Goal: Task Accomplishment & Management: Manage account settings

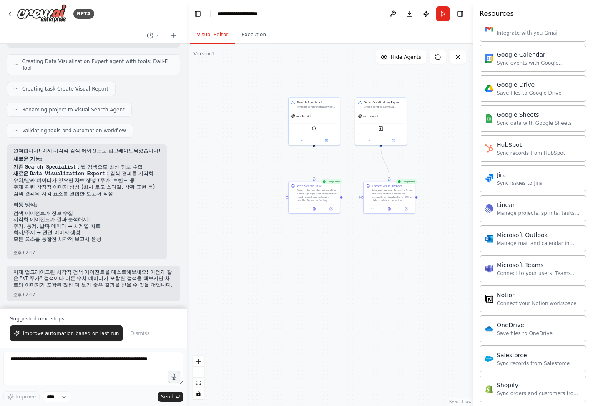
scroll to position [839, 0]
click at [393, 13] on button at bounding box center [392, 13] width 13 height 15
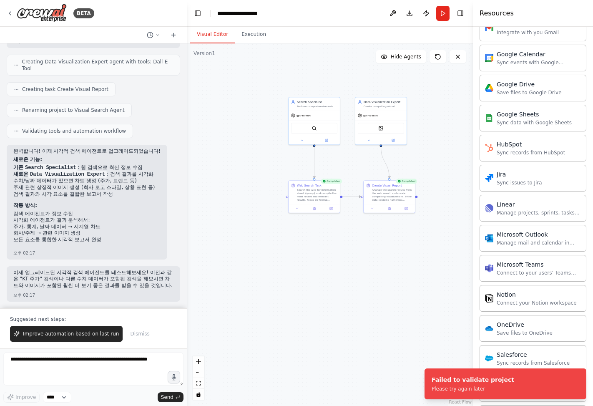
click at [260, 206] on div ".deletable-edge-delete-btn { width: 20px; height: 20px; border: 0px solid #ffff…" at bounding box center [330, 224] width 286 height 362
click at [201, 15] on button "Toggle Left Sidebar" at bounding box center [198, 14] width 12 height 12
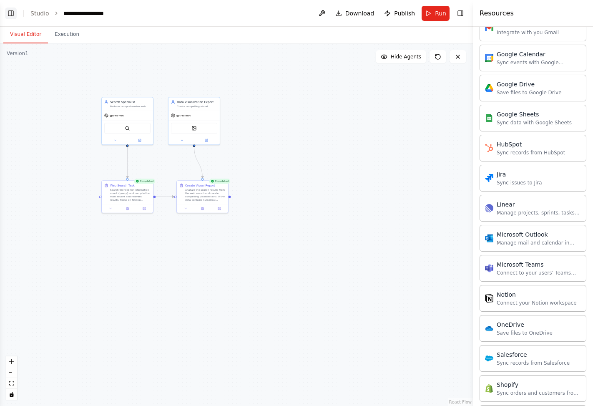
click at [9, 11] on button "Toggle Left Sidebar" at bounding box center [11, 14] width 12 height 12
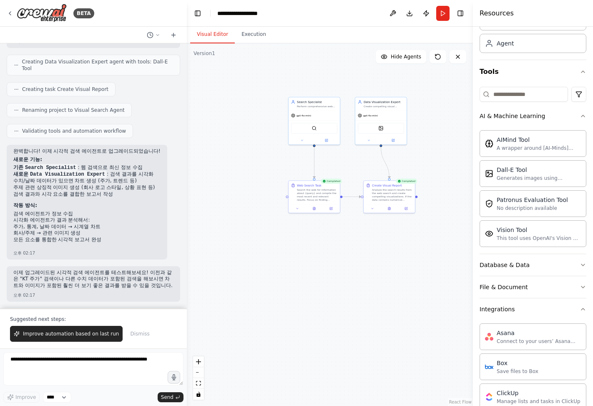
scroll to position [0, 0]
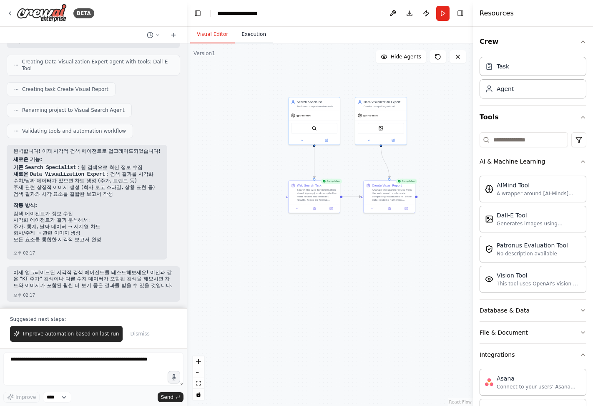
click at [247, 35] on button "Execution" at bounding box center [254, 35] width 38 height 18
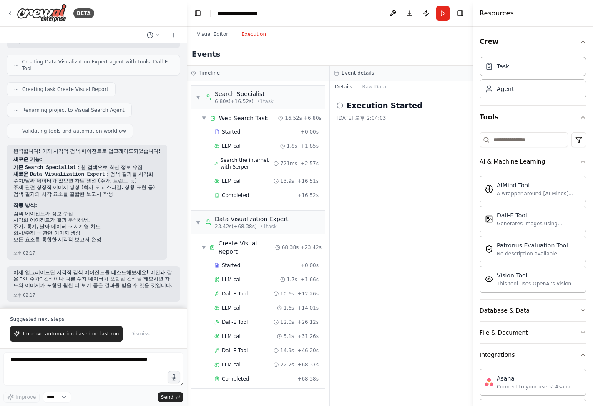
click at [580, 118] on icon "button" at bounding box center [583, 117] width 7 height 7
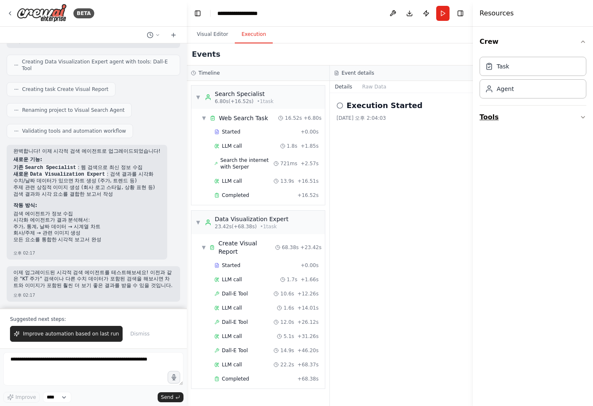
click at [584, 117] on icon "button" at bounding box center [583, 117] width 7 height 7
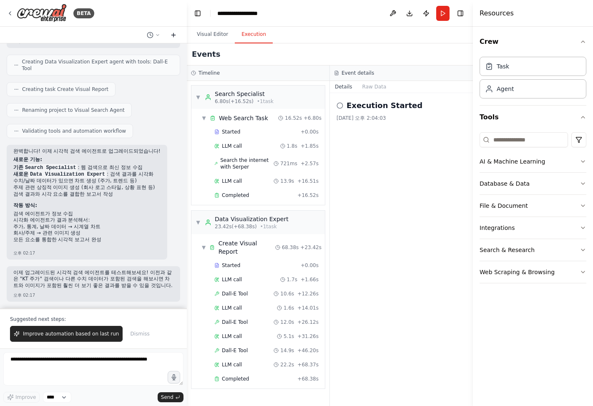
click at [172, 35] on icon at bounding box center [173, 35] width 4 height 0
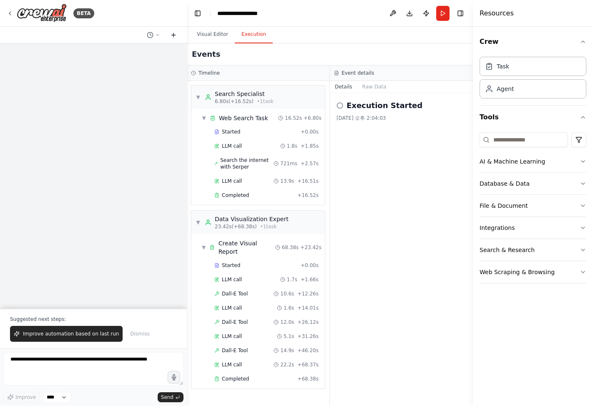
click at [174, 35] on icon at bounding box center [173, 35] width 4 height 0
click at [156, 35] on icon at bounding box center [157, 34] width 3 height 1
click at [172, 10] on div at bounding box center [93, 203] width 187 height 406
click at [172, 35] on icon at bounding box center [173, 35] width 4 height 0
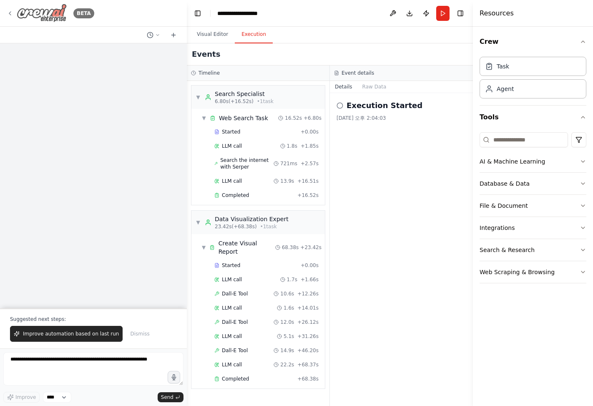
click at [43, 10] on img at bounding box center [42, 13] width 50 height 19
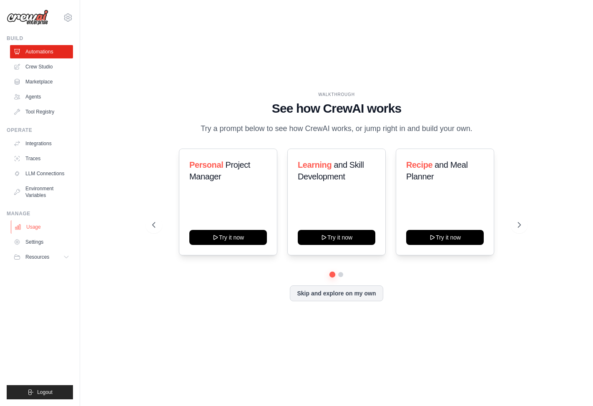
click at [33, 228] on link "Usage" at bounding box center [42, 226] width 63 height 13
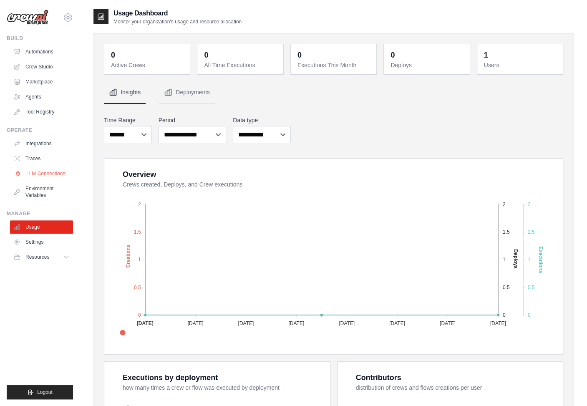
click at [38, 173] on link "LLM Connections" at bounding box center [42, 173] width 63 height 13
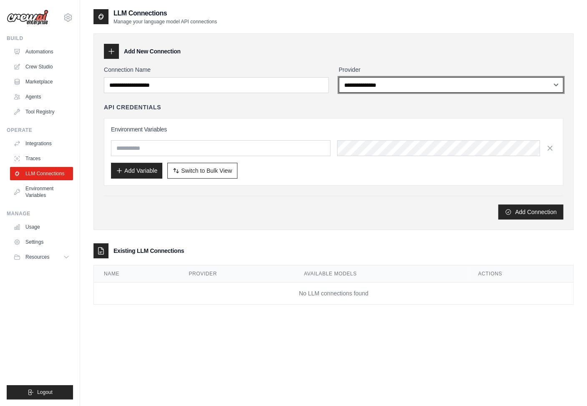
click at [382, 87] on select "**********" at bounding box center [451, 84] width 225 height 15
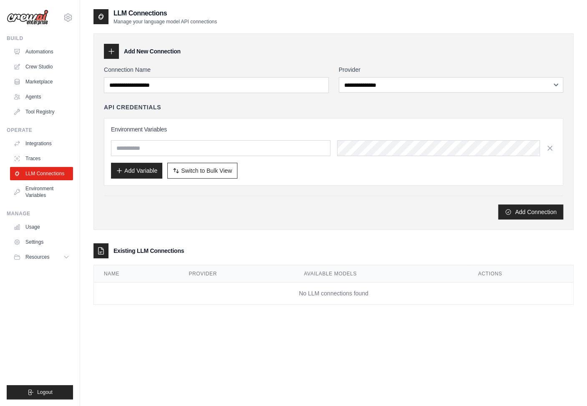
click at [370, 35] on div "**********" at bounding box center [333, 131] width 480 height 196
click at [301, 50] on div "Add New Connection" at bounding box center [333, 51] width 459 height 15
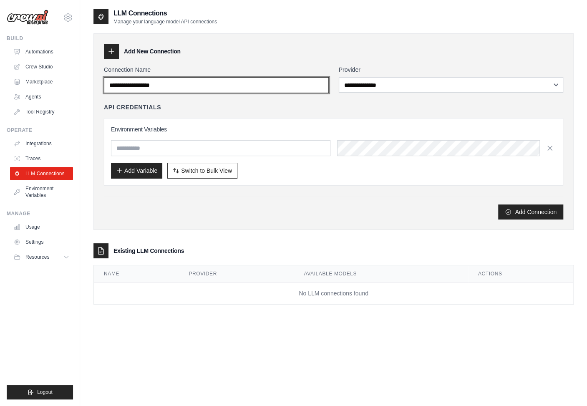
click at [241, 86] on input "Connection Name" at bounding box center [216, 85] width 225 height 16
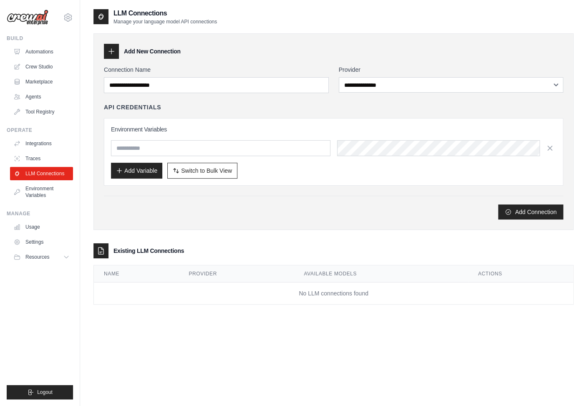
click at [255, 50] on div "Add New Connection" at bounding box center [333, 51] width 459 height 15
click at [247, 143] on input "text" at bounding box center [220, 148] width 219 height 16
click at [281, 198] on div "Add Connection" at bounding box center [333, 208] width 459 height 24
click at [34, 193] on link "Environment Variables" at bounding box center [42, 192] width 63 height 20
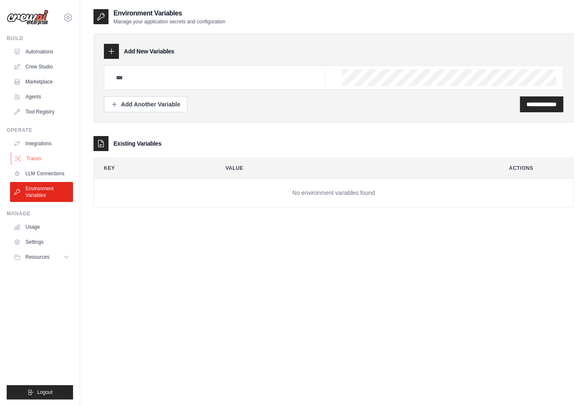
click at [40, 158] on link "Traces" at bounding box center [42, 158] width 63 height 13
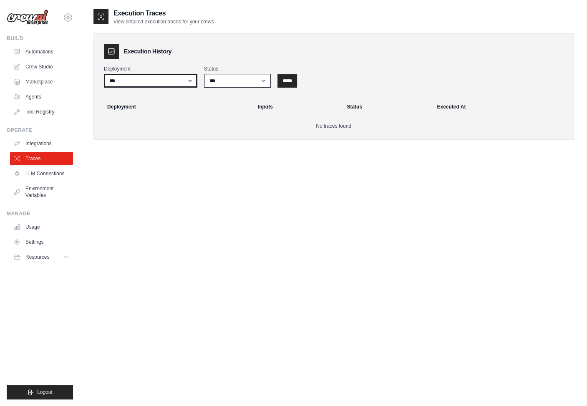
click at [184, 76] on select "***" at bounding box center [150, 81] width 93 height 14
click at [205, 35] on div "Execution History Deployment *** Status *** ********* ******* ***** ***** Deplo…" at bounding box center [333, 86] width 480 height 106
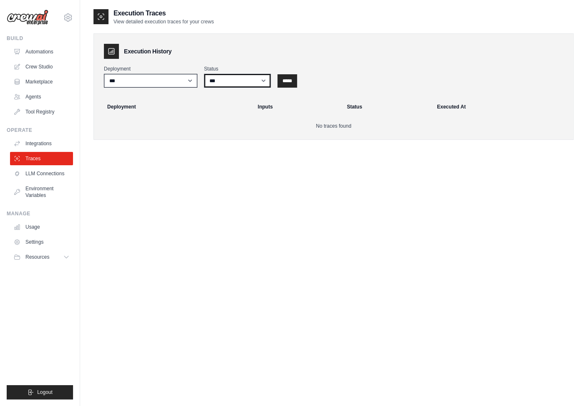
click at [253, 77] on select "*** ********* ******* *****" at bounding box center [237, 81] width 67 height 14
select select "*********"
click at [204, 74] on select "*** ********* ******* *****" at bounding box center [237, 81] width 67 height 14
click at [287, 78] on input "*****" at bounding box center [287, 80] width 20 height 13
click at [288, 82] on input "*****" at bounding box center [287, 80] width 20 height 13
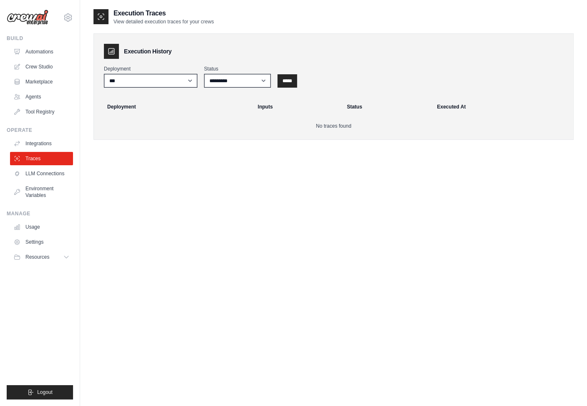
click at [201, 221] on div "Execution Traces View detailed execution traces for your crews Execution Histor…" at bounding box center [333, 211] width 480 height 406
click at [38, 144] on link "Integrations" at bounding box center [42, 143] width 63 height 13
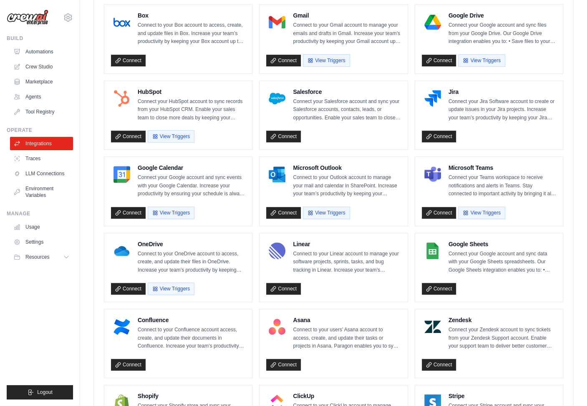
scroll to position [417, 0]
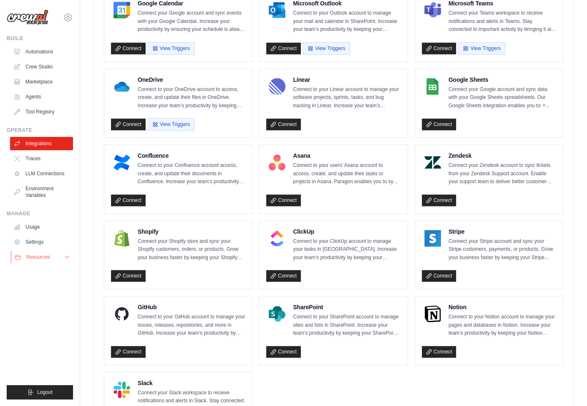
click at [32, 257] on span "Resources" at bounding box center [38, 257] width 24 height 7
click at [39, 280] on link "GitHub" at bounding box center [45, 285] width 58 height 12
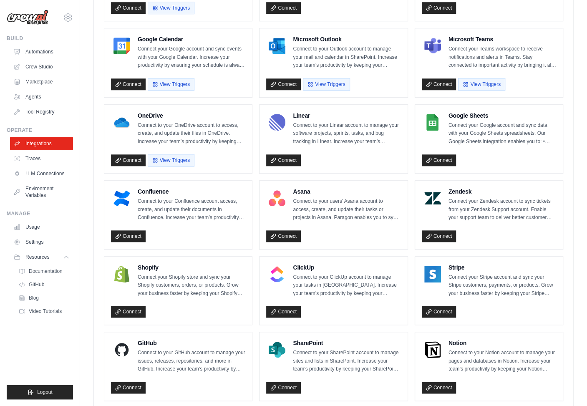
scroll to position [265, 0]
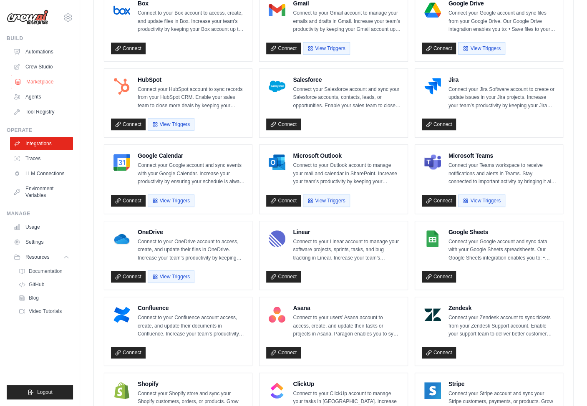
click at [50, 80] on link "Marketplace" at bounding box center [42, 81] width 63 height 13
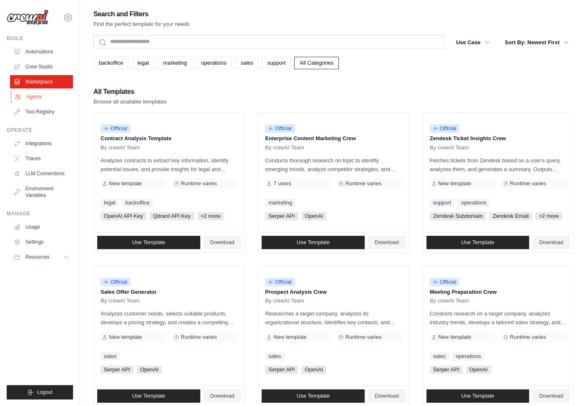
click at [36, 95] on link "Agents" at bounding box center [42, 96] width 63 height 13
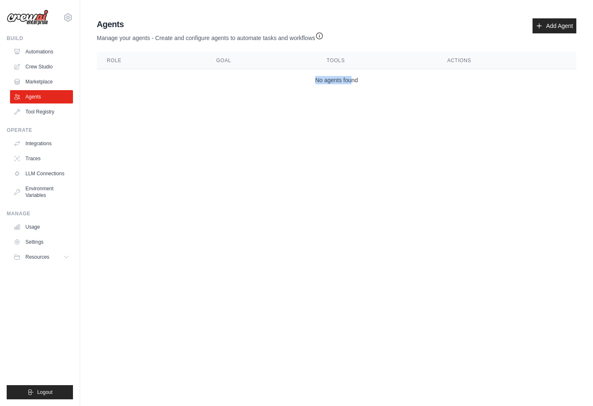
drag, startPoint x: 351, startPoint y: 81, endPoint x: 303, endPoint y: 83, distance: 48.0
click at [303, 83] on td "No agents found" at bounding box center [336, 80] width 479 height 22
click at [241, 143] on body "[EMAIL_ADDRESS][DOMAIN_NAME] Settings Build Automations Crew Studio GitHub" at bounding box center [296, 203] width 593 height 406
click at [43, 50] on link "Automations" at bounding box center [42, 51] width 63 height 13
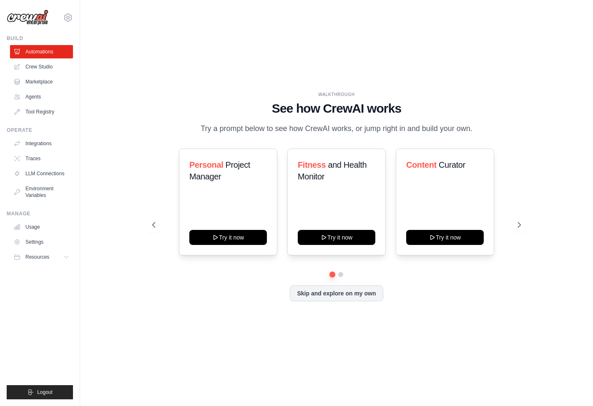
click at [519, 301] on div "Skip and explore on my own" at bounding box center [336, 293] width 369 height 16
